Goal: Task Accomplishment & Management: Complete application form

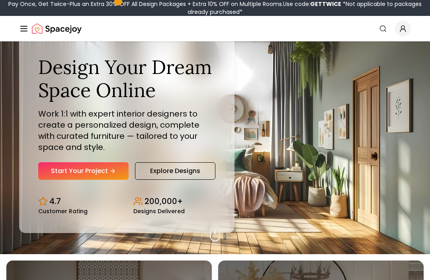
scroll to position [26, 0]
click at [95, 180] on link "Start Your Project" at bounding box center [83, 171] width 90 height 18
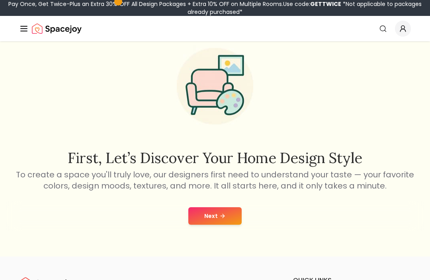
scroll to position [32, 0]
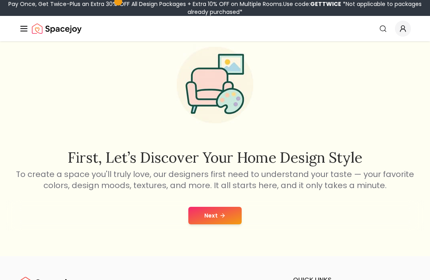
click at [215, 216] on button "Next" at bounding box center [214, 216] width 53 height 18
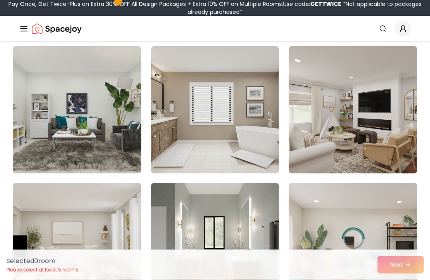
scroll to position [72, 0]
click at [397, 145] on img at bounding box center [352, 109] width 129 height 127
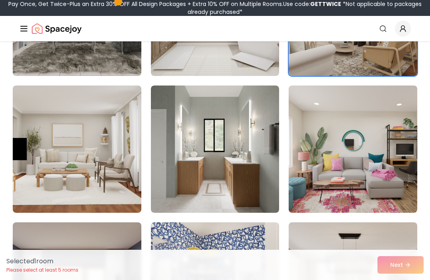
scroll to position [182, 0]
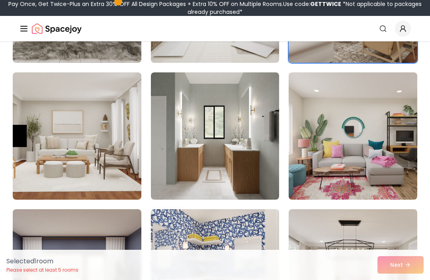
click at [260, 186] on img at bounding box center [215, 135] width 129 height 127
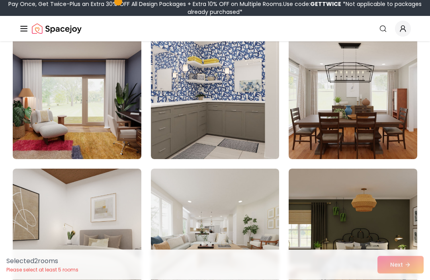
scroll to position [417, 0]
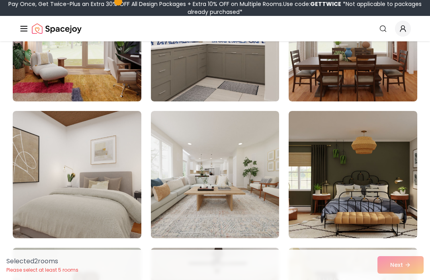
click at [141, 198] on img at bounding box center [77, 174] width 129 height 127
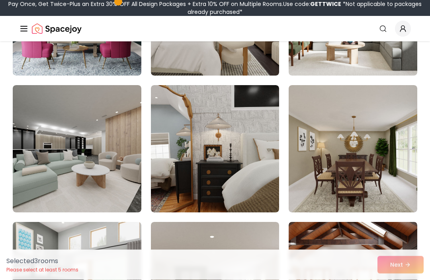
scroll to position [1128, 0]
click at [260, 183] on img at bounding box center [215, 148] width 129 height 127
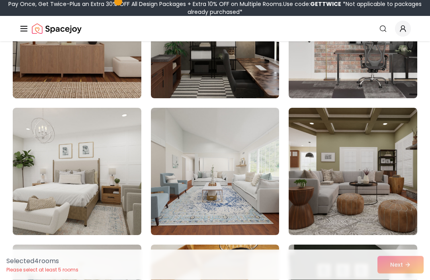
scroll to position [2922, 0]
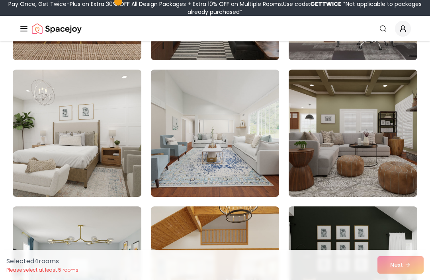
click at [94, 175] on img at bounding box center [77, 133] width 129 height 127
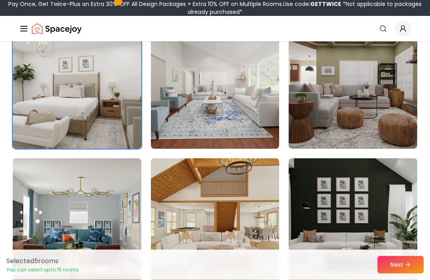
scroll to position [2983, 0]
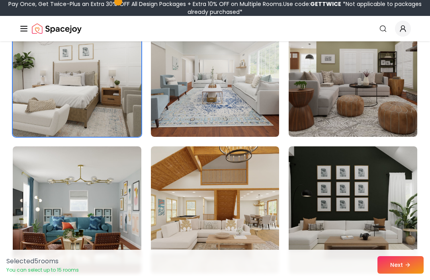
click at [405, 268] on icon at bounding box center [407, 265] width 6 height 6
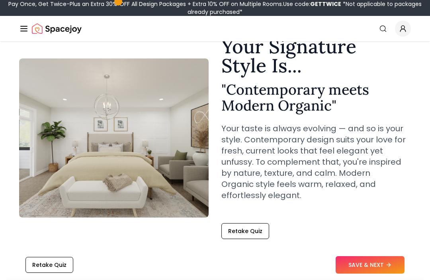
scroll to position [92, 0]
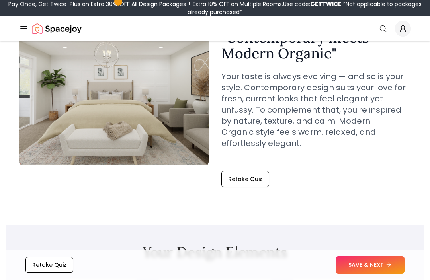
click at [350, 274] on button "SAVE & NEXT" at bounding box center [369, 265] width 69 height 18
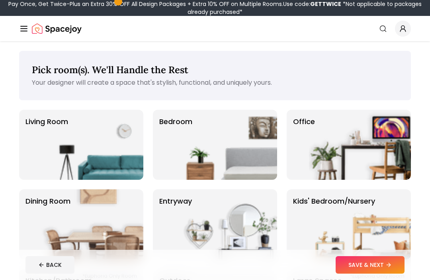
click at [254, 157] on img at bounding box center [226, 145] width 102 height 70
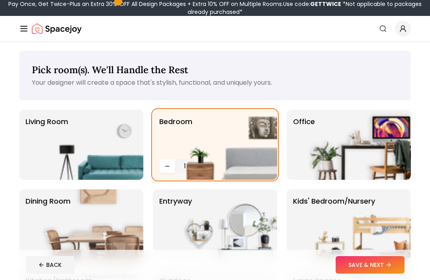
click at [380, 269] on button "SAVE & NEXT" at bounding box center [369, 265] width 69 height 18
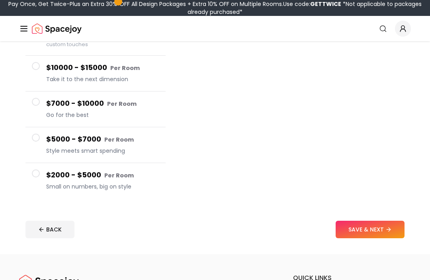
scroll to position [115, 0]
click at [53, 175] on h4 "$2000 - $5000 Per Room" at bounding box center [102, 176] width 113 height 12
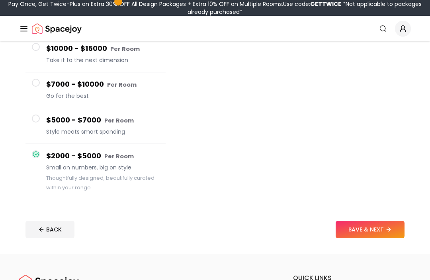
click at [394, 223] on button "SAVE & NEXT" at bounding box center [369, 230] width 69 height 18
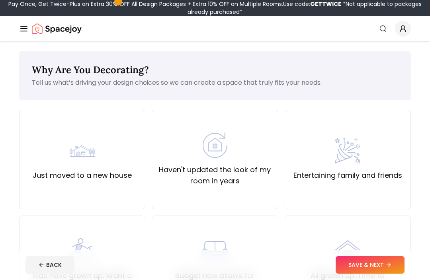
click at [108, 167] on div "Just moved to a new house" at bounding box center [82, 159] width 99 height 43
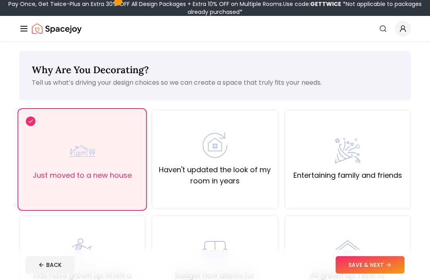
click at [371, 260] on button "SAVE & NEXT" at bounding box center [369, 265] width 69 height 18
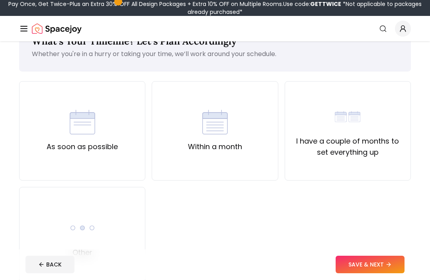
scroll to position [29, 0]
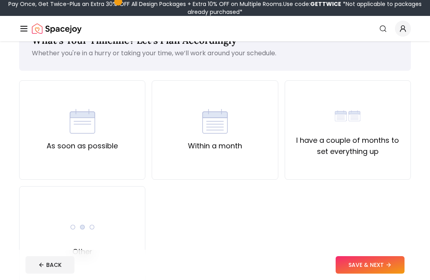
click at [94, 164] on div "As soon as possible" at bounding box center [82, 129] width 126 height 99
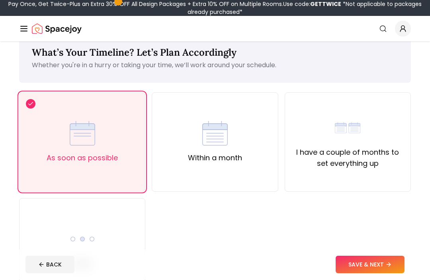
click at [378, 274] on button "SAVE & NEXT" at bounding box center [369, 265] width 69 height 18
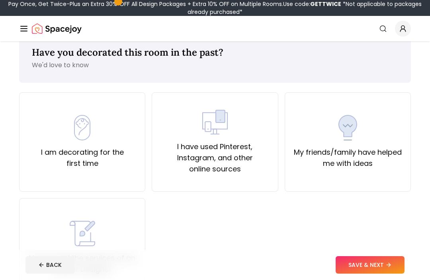
click at [123, 162] on label "I am decorating for the first time" at bounding box center [82, 158] width 113 height 22
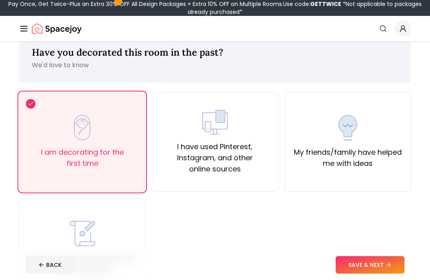
click at [353, 274] on button "SAVE & NEXT" at bounding box center [369, 265] width 69 height 18
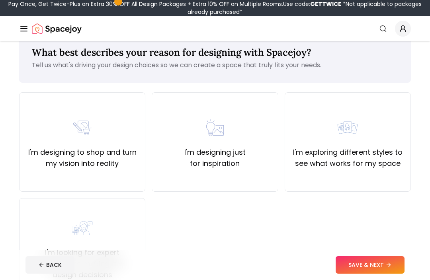
click at [80, 150] on label "I'm designing to shop and turn my vision into reality" at bounding box center [82, 158] width 113 height 22
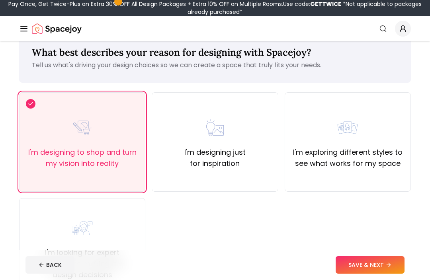
click at [246, 175] on div "I'm designing just for inspiration" at bounding box center [215, 141] width 126 height 99
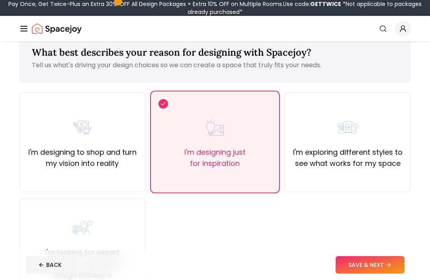
click at [57, 173] on div "I'm designing to shop and turn my vision into reality" at bounding box center [82, 141] width 126 height 99
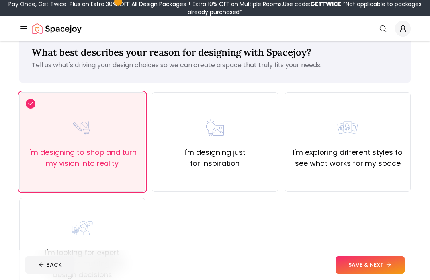
click at [364, 274] on button "SAVE & NEXT" at bounding box center [369, 265] width 69 height 18
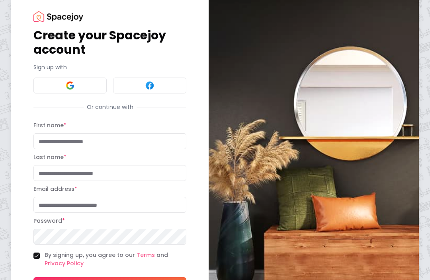
scroll to position [44, 0]
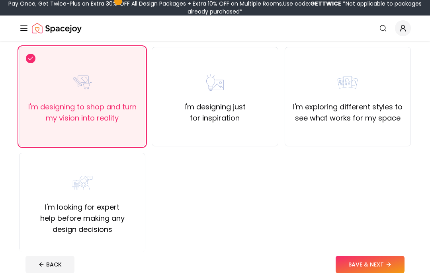
scroll to position [44, 0]
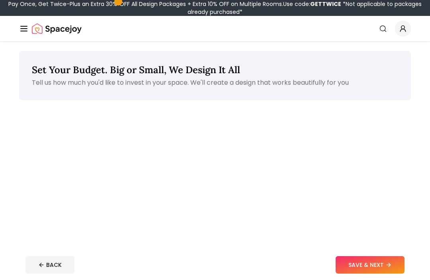
scroll to position [115, 0]
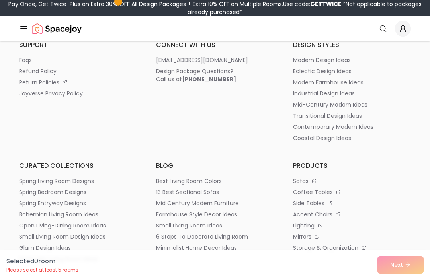
scroll to position [58, 0]
